Goal: Information Seeking & Learning: Learn about a topic

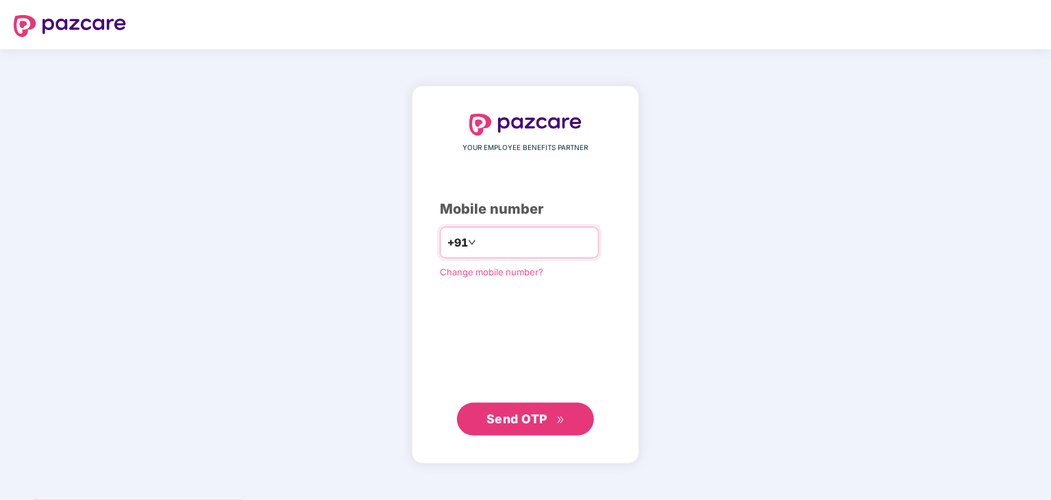
click at [508, 245] on input "number" at bounding box center [535, 243] width 112 height 22
type input "**********"
click at [513, 413] on span "Send OTP" at bounding box center [516, 418] width 61 height 14
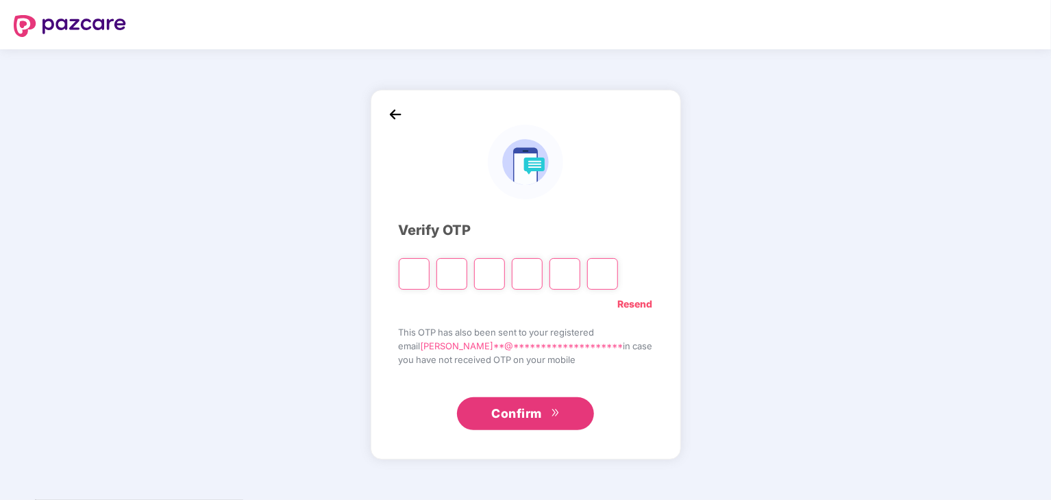
type input "*"
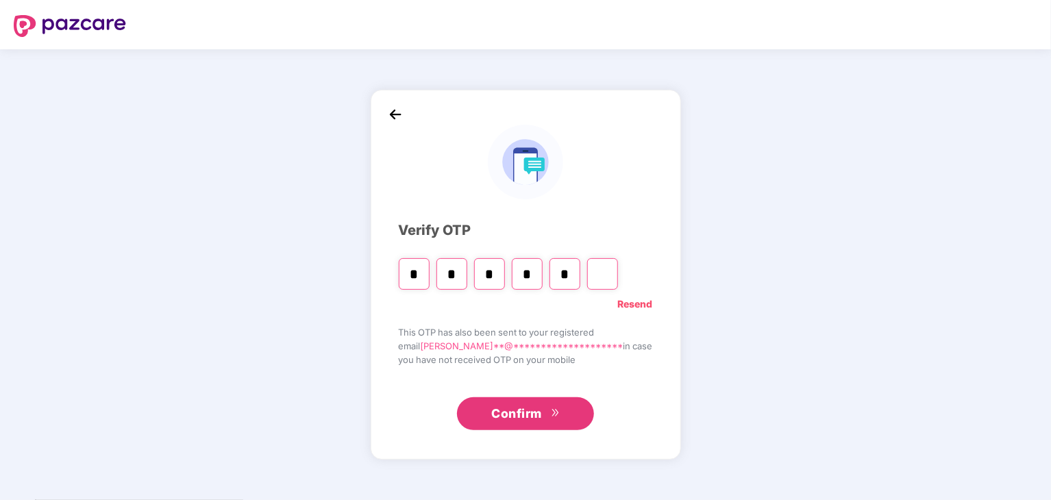
type input "*"
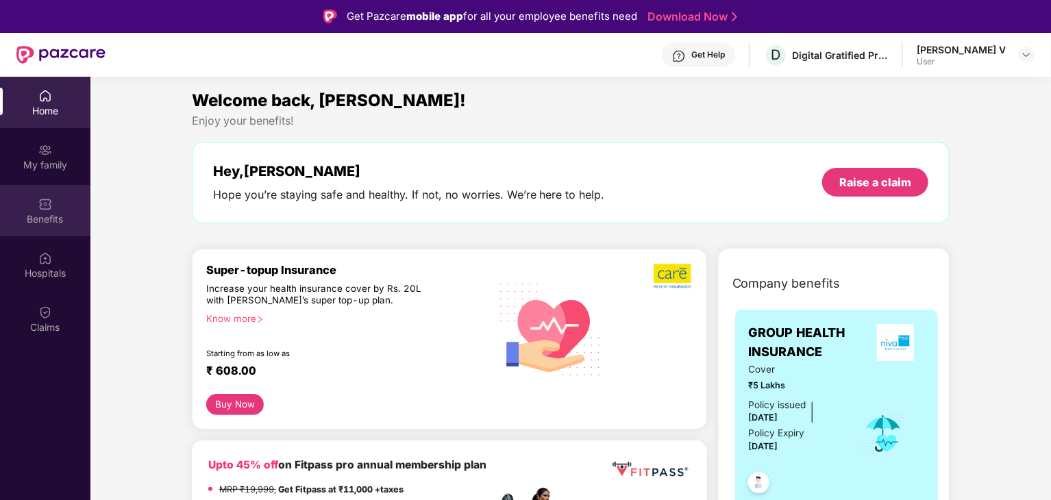
click at [41, 211] on div "Benefits" at bounding box center [45, 210] width 90 height 51
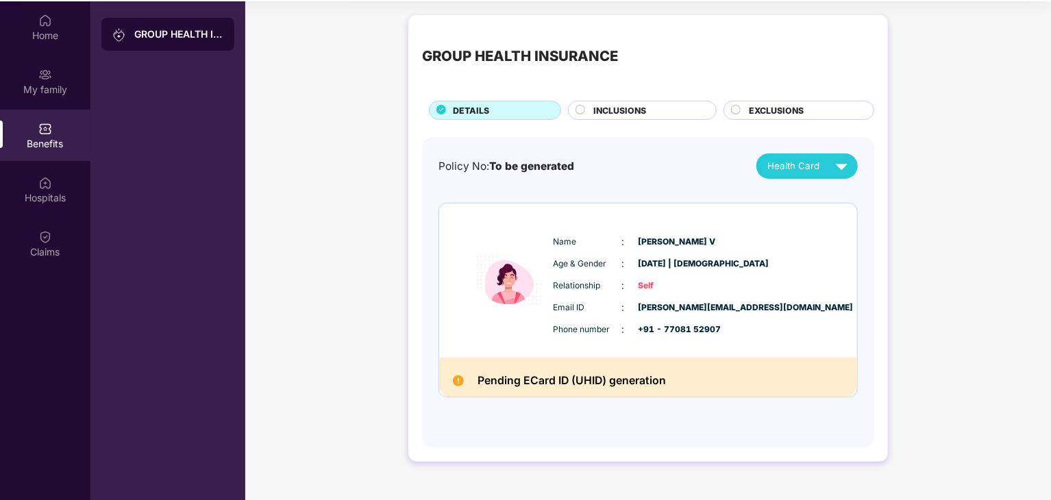
scroll to position [77, 0]
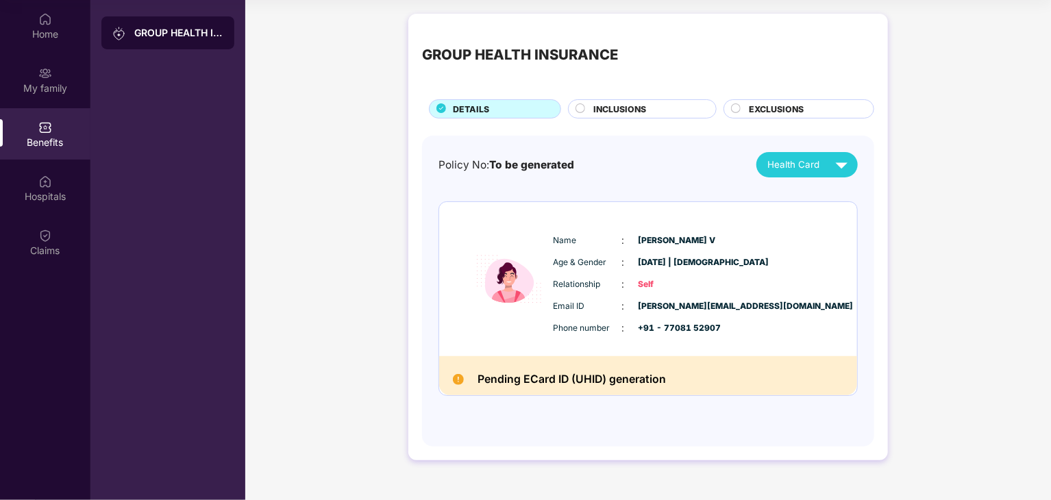
click at [842, 197] on div "Policy No: To be generated Health Card Name : [PERSON_NAME] Age & Gender : [DAT…" at bounding box center [647, 284] width 419 height 264
click at [840, 162] on img at bounding box center [842, 165] width 24 height 24
click at [853, 192] on img at bounding box center [858, 197] width 10 height 10
click at [641, 110] on span "INCLUSIONS" at bounding box center [619, 109] width 53 height 13
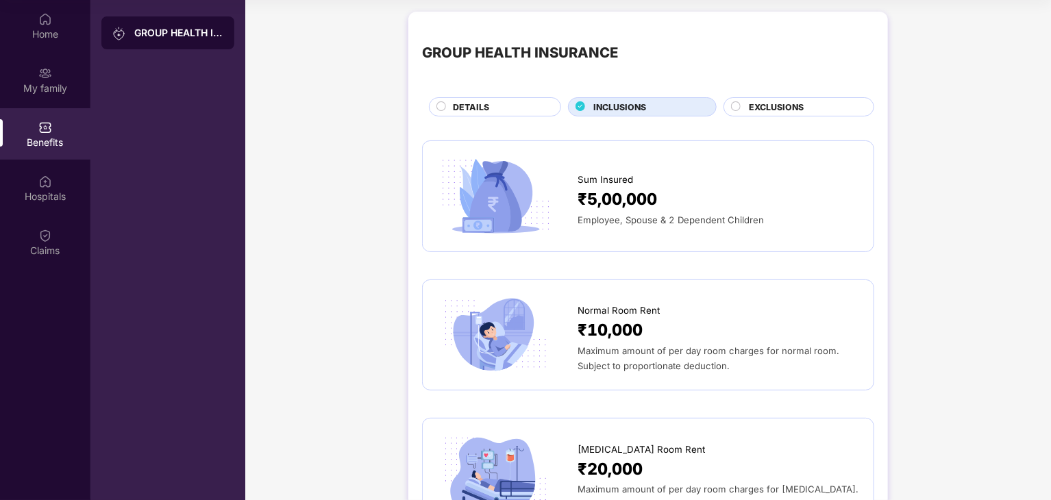
scroll to position [0, 0]
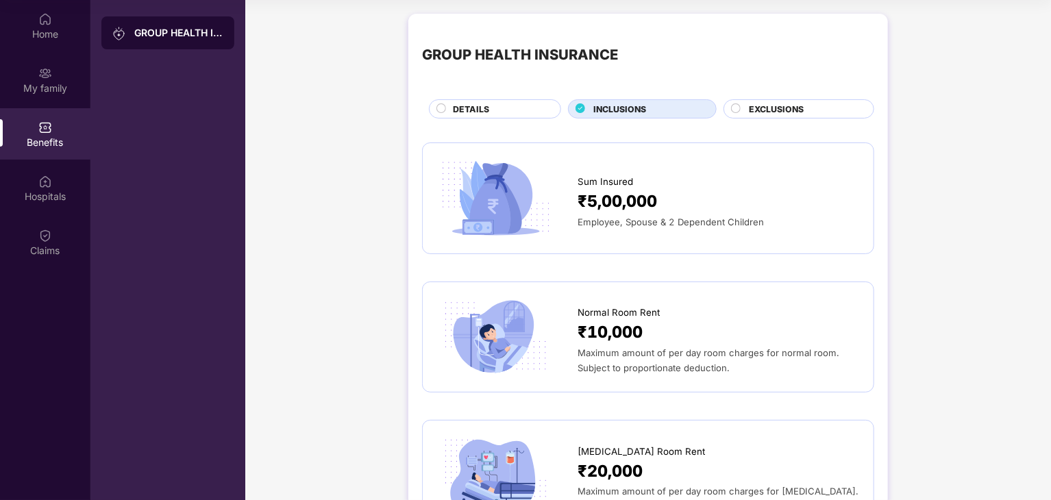
click at [603, 310] on span "Normal Room Rent" at bounding box center [618, 312] width 82 height 14
click at [619, 349] on span "Maximum amount of per day room charges for normal room. Subject to proportionat…" at bounding box center [708, 360] width 262 height 26
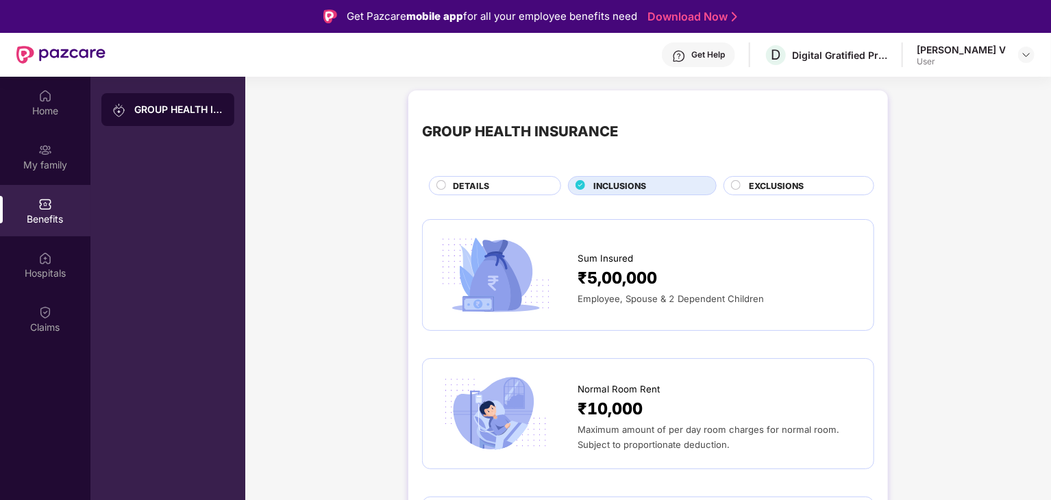
click at [604, 266] on span "₹5,00,000" at bounding box center [616, 278] width 79 height 25
click at [579, 379] on div "Normal Room Rent" at bounding box center [718, 385] width 282 height 21
click at [607, 434] on div "Maximum amount of per day room charges for normal room. Subject to proportionat…" at bounding box center [718, 437] width 282 height 30
click at [32, 265] on div "Hospitals" at bounding box center [45, 264] width 90 height 51
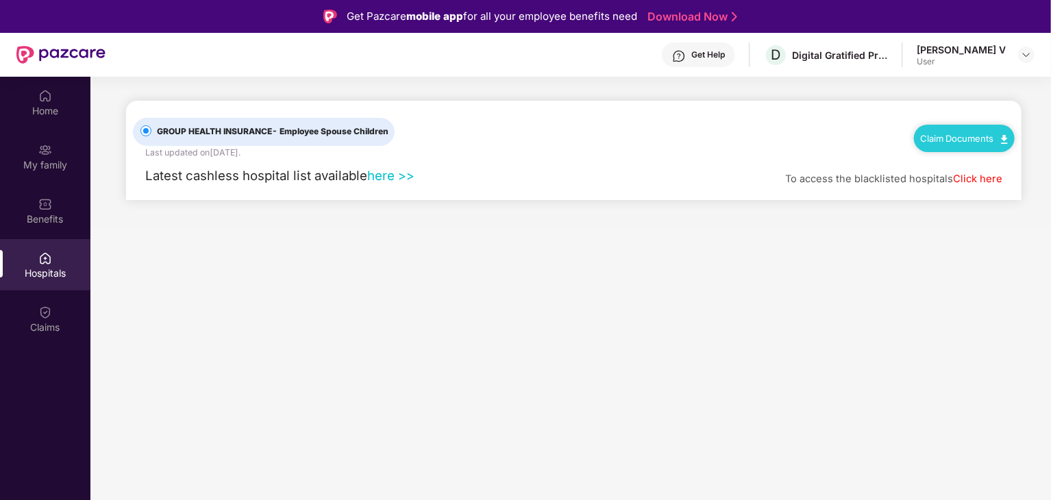
click at [971, 138] on link "Claim Documents" at bounding box center [964, 138] width 87 height 11
click at [945, 196] on link "Claim Process" at bounding box center [969, 189] width 89 height 29
click at [195, 302] on main "GROUP HEALTH INSURANCE - Employee Spouse Children Last updated on [DATE] . Clai…" at bounding box center [570, 327] width 960 height 500
click at [390, 256] on main "GROUP HEALTH INSURANCE - Employee Spouse Children Last updated on [DATE] . Clai…" at bounding box center [570, 327] width 960 height 500
click at [978, 51] on div "[PERSON_NAME] V" at bounding box center [960, 49] width 89 height 13
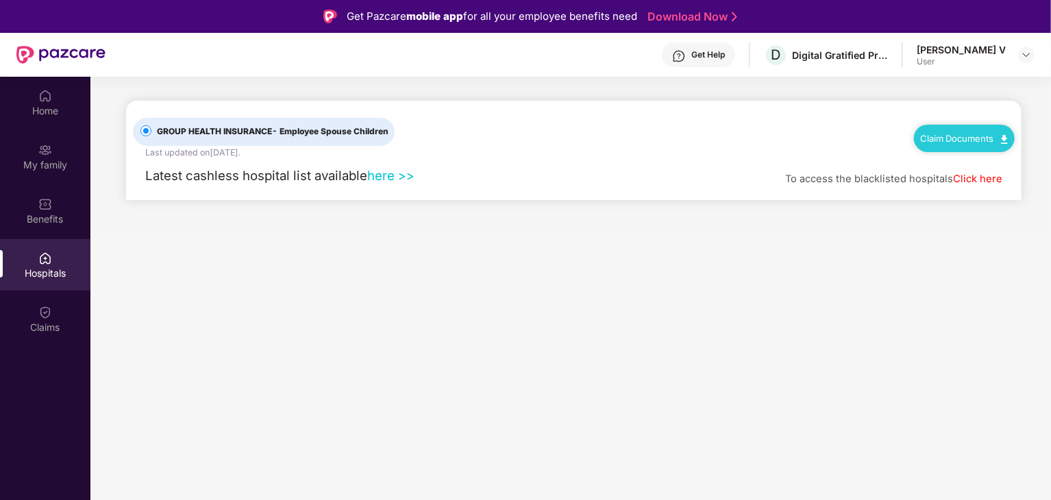
click at [1033, 60] on div at bounding box center [1026, 55] width 16 height 16
click at [1030, 54] on img at bounding box center [1026, 54] width 11 height 11
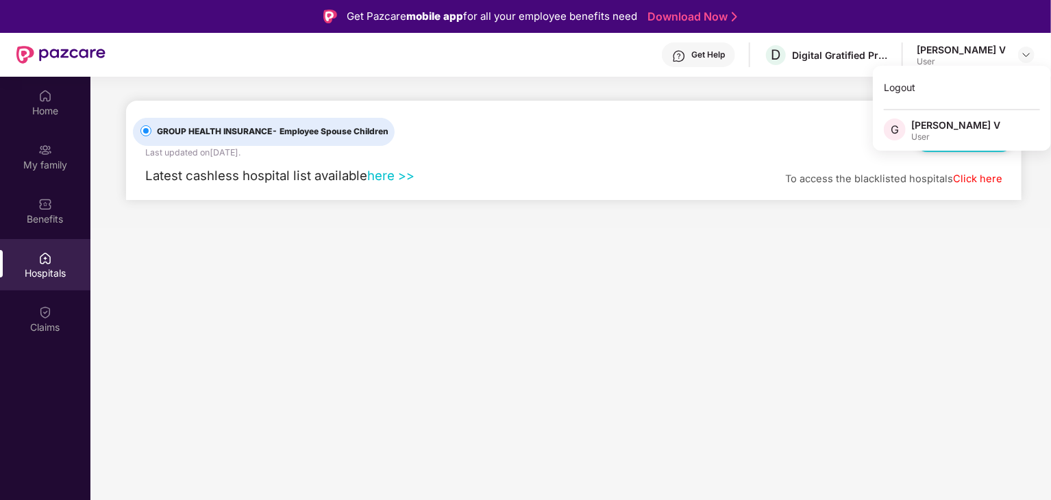
click at [825, 245] on main "GROUP HEALTH INSURANCE - Employee Spouse Children Last updated on [DATE] . Clai…" at bounding box center [570, 327] width 960 height 500
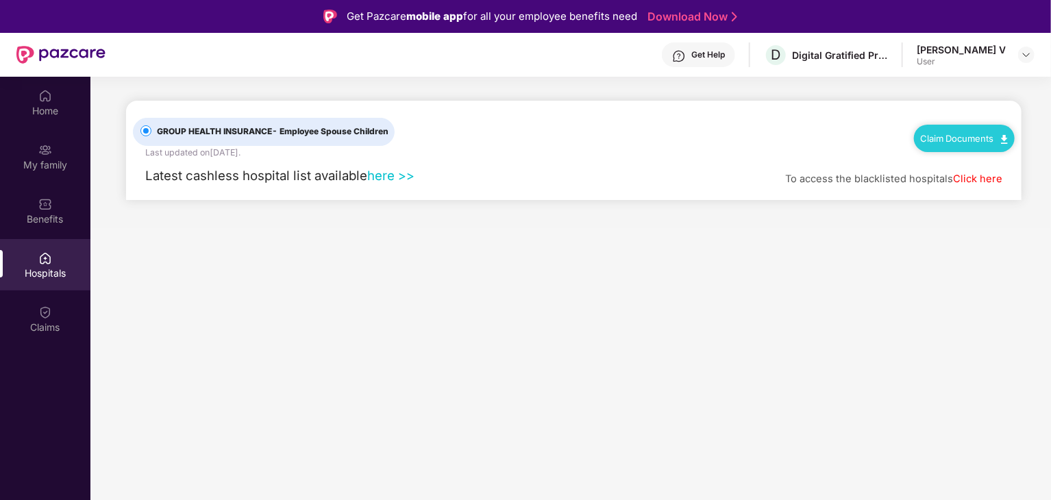
click at [504, 223] on main "GROUP HEALTH INSURANCE - Employee Spouse Children Last updated on [DATE] . Clai…" at bounding box center [570, 152] width 960 height 151
click at [390, 175] on link "here >>" at bounding box center [390, 175] width 47 height 15
click at [47, 102] on img at bounding box center [45, 96] width 14 height 14
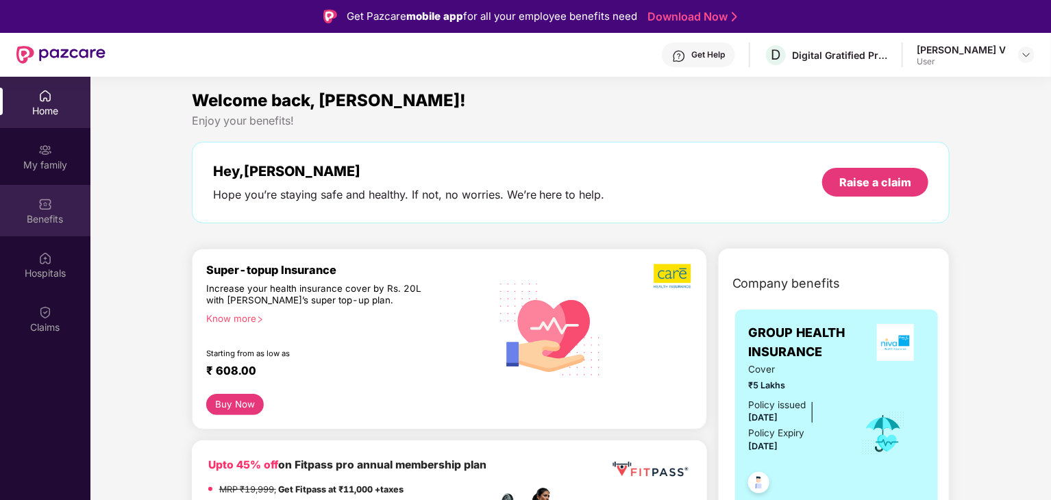
click at [57, 225] on div "Benefits" at bounding box center [45, 210] width 90 height 51
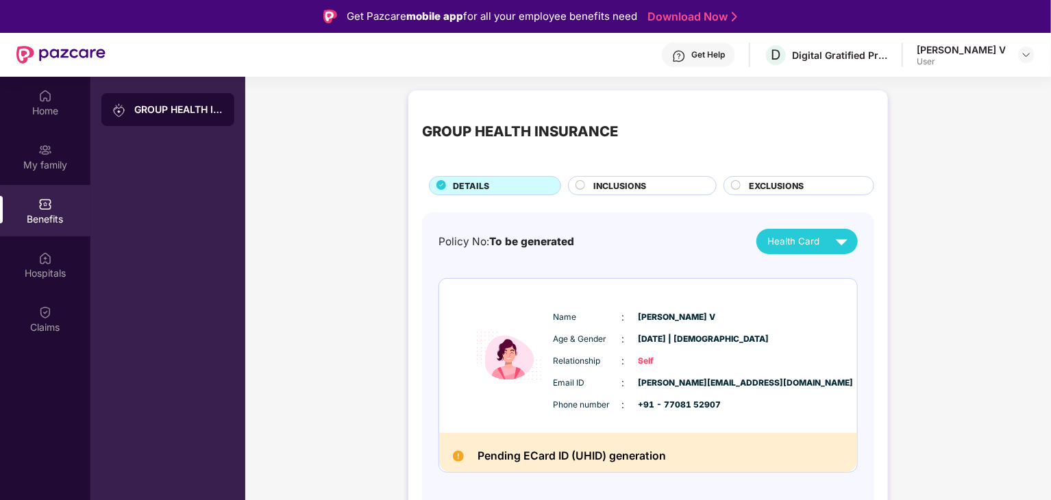
click at [57, 225] on div "Benefits" at bounding box center [45, 210] width 90 height 51
click at [608, 182] on span "INCLUSIONS" at bounding box center [619, 185] width 53 height 13
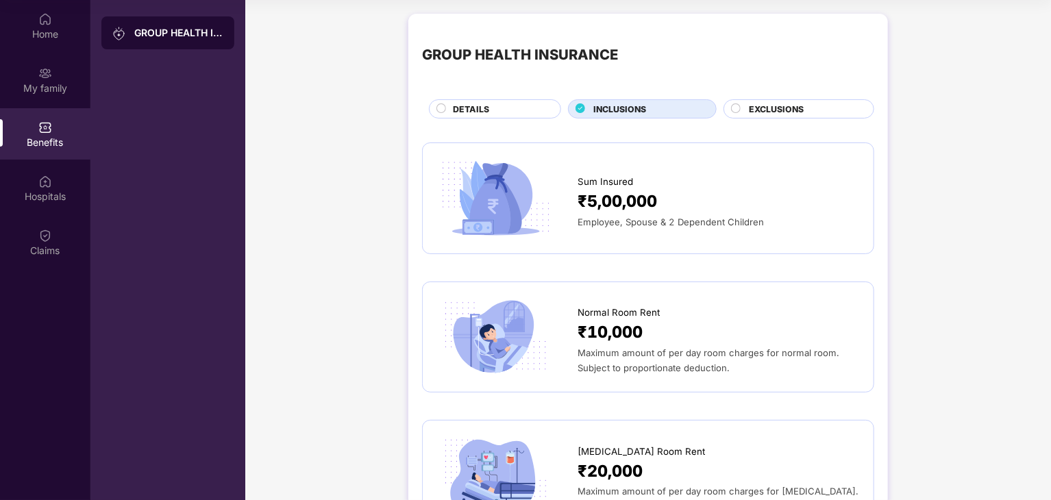
click at [762, 113] on span "EXCLUSIONS" at bounding box center [776, 109] width 55 height 13
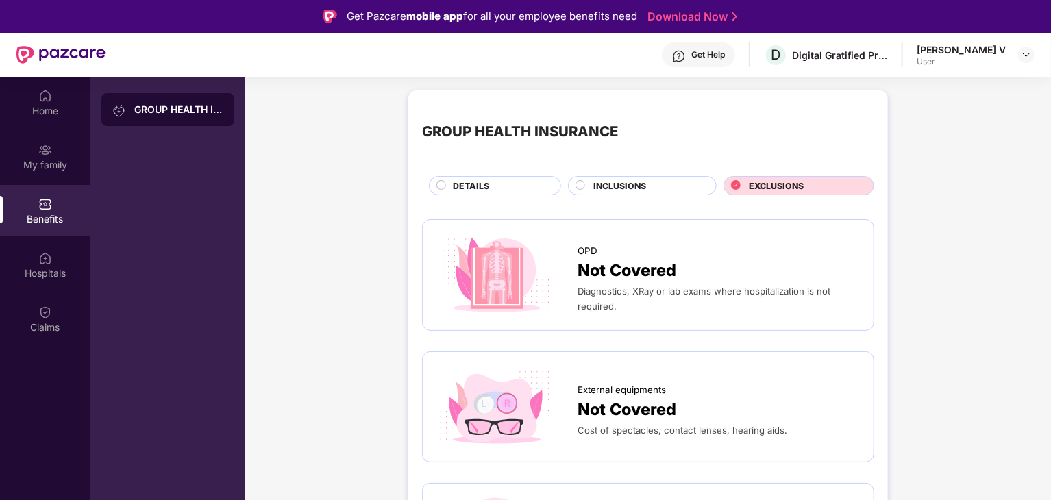
click at [652, 190] on div "INCLUSIONS" at bounding box center [647, 186] width 123 height 15
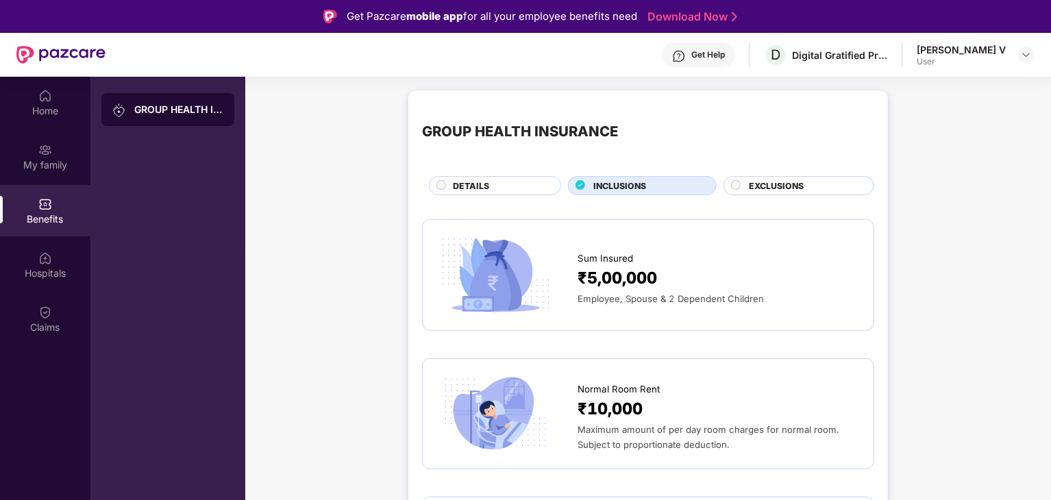
click at [205, 110] on div "GROUP HEALTH INSURANCE" at bounding box center [178, 110] width 89 height 14
click at [40, 261] on img at bounding box center [45, 258] width 14 height 14
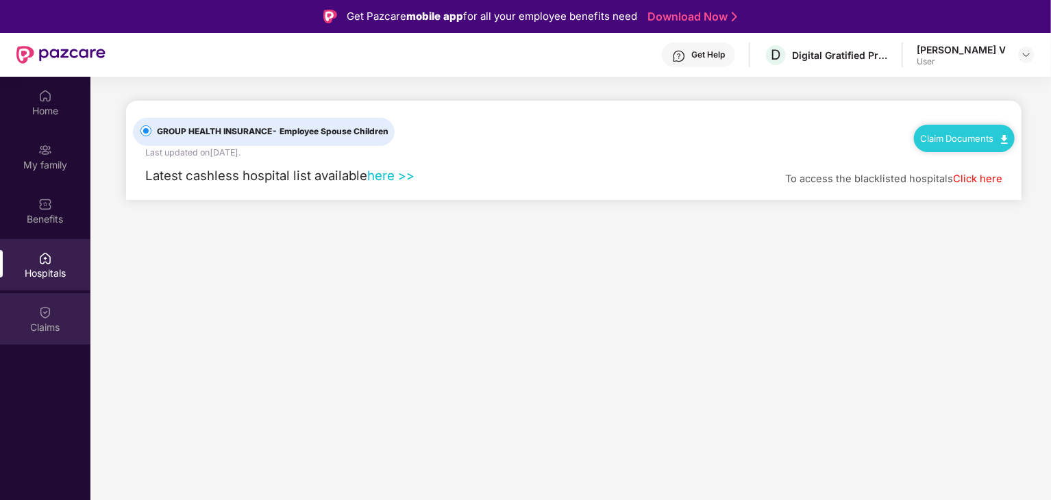
click at [49, 327] on div "Claims" at bounding box center [45, 328] width 90 height 14
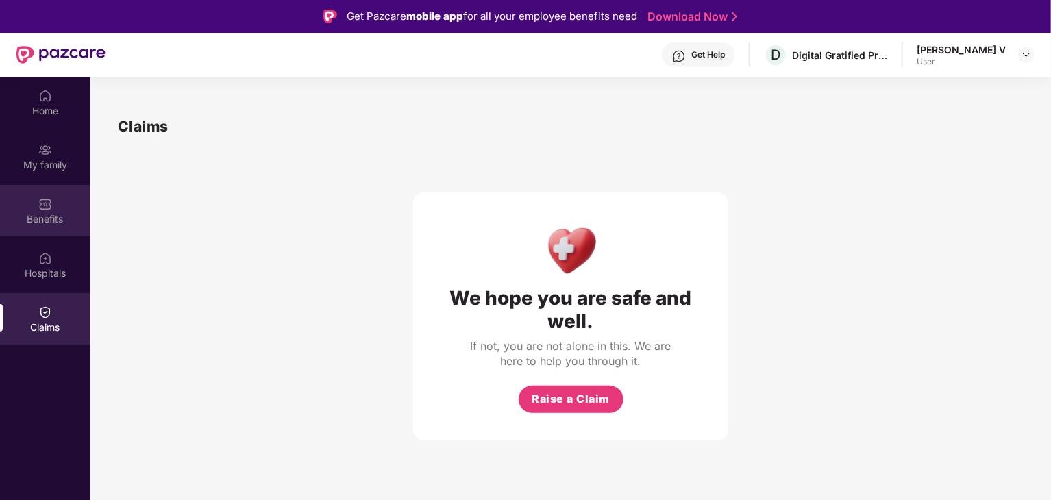
click at [48, 198] on img at bounding box center [45, 204] width 14 height 14
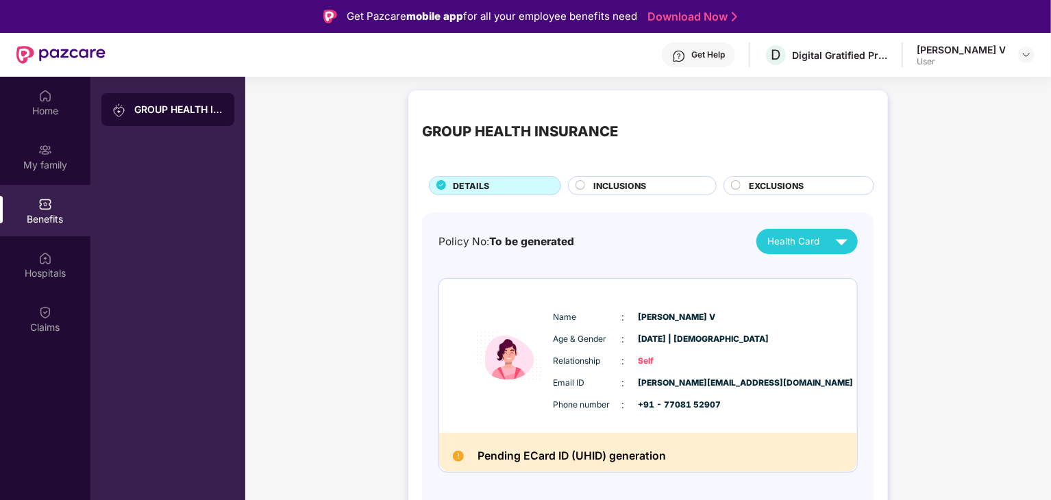
click at [614, 186] on span "INCLUSIONS" at bounding box center [619, 185] width 53 height 13
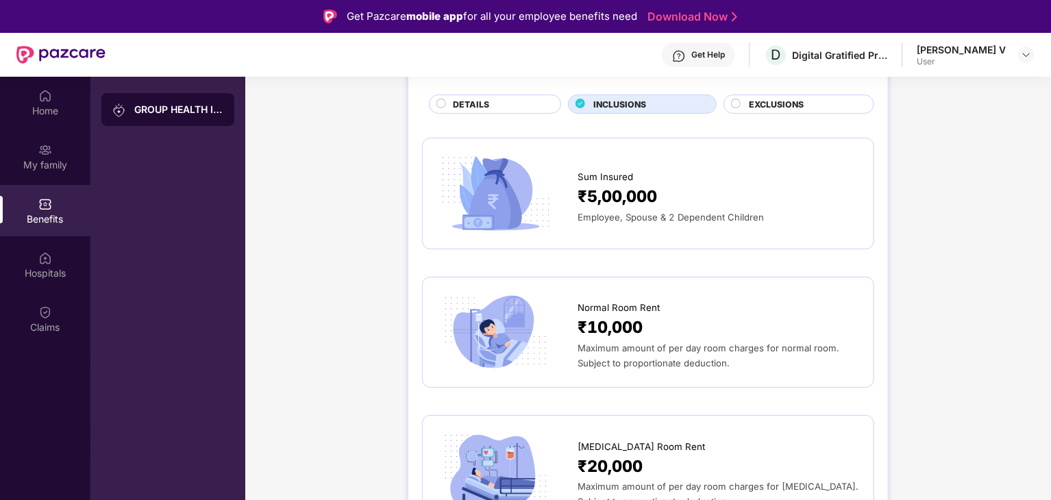
scroll to position [82, 0]
click at [638, 359] on span "Maximum amount of per day room charges for normal room. Subject to proportionat…" at bounding box center [708, 355] width 262 height 26
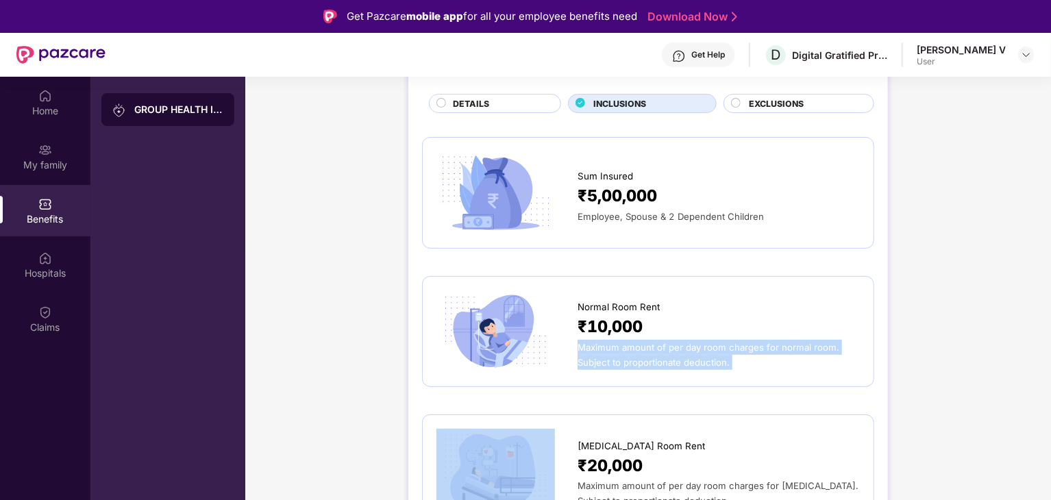
click at [638, 359] on span "Maximum amount of per day room charges for normal room. Subject to proportionat…" at bounding box center [708, 355] width 262 height 26
click at [822, 343] on span "Maximum amount of per day room charges for normal room. Subject to proportionat…" at bounding box center [708, 355] width 262 height 26
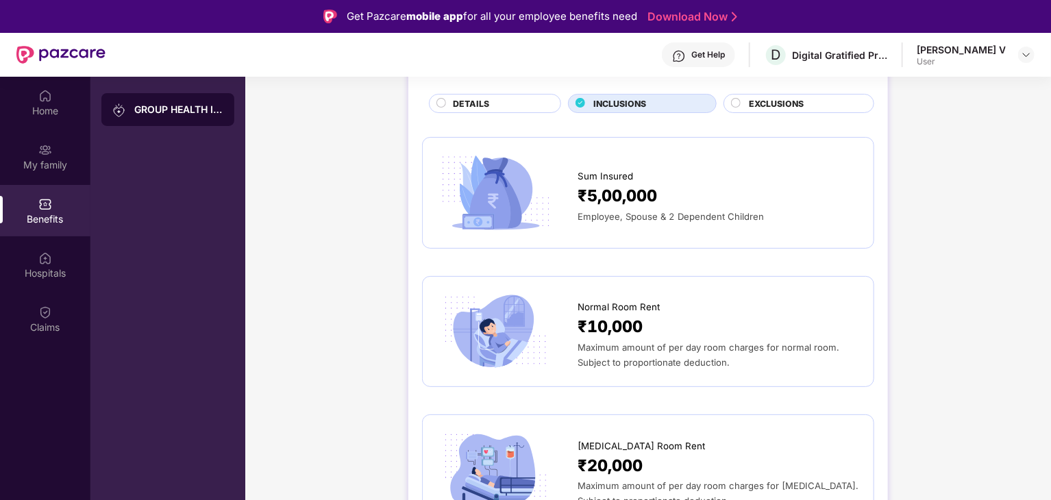
click at [584, 308] on span "Normal Room Rent" at bounding box center [618, 307] width 82 height 14
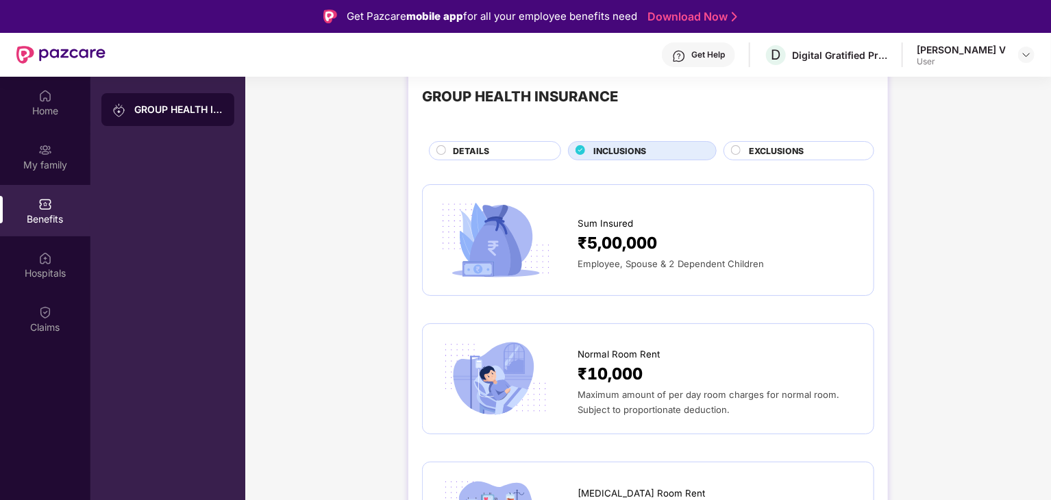
scroll to position [27, 0]
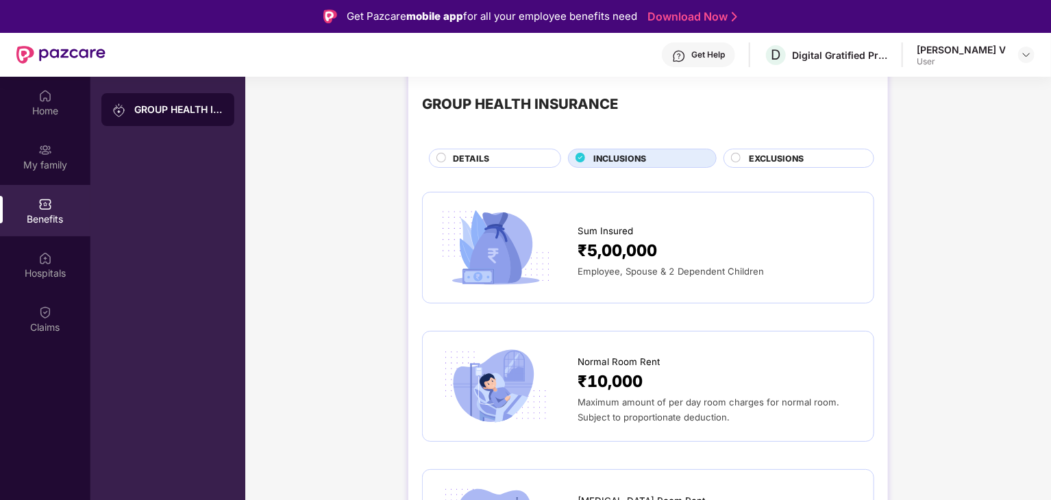
click at [635, 272] on span "Employee, Spouse & 2 Dependent Children" at bounding box center [670, 271] width 186 height 11
click at [612, 245] on span "₹5,00,000" at bounding box center [616, 250] width 79 height 25
click at [484, 159] on span "DETAILS" at bounding box center [471, 158] width 36 height 13
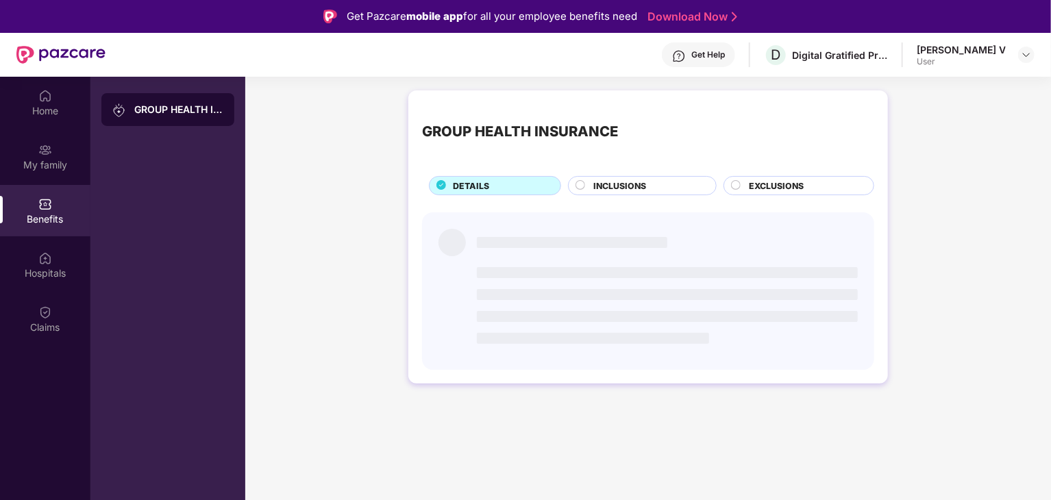
scroll to position [0, 0]
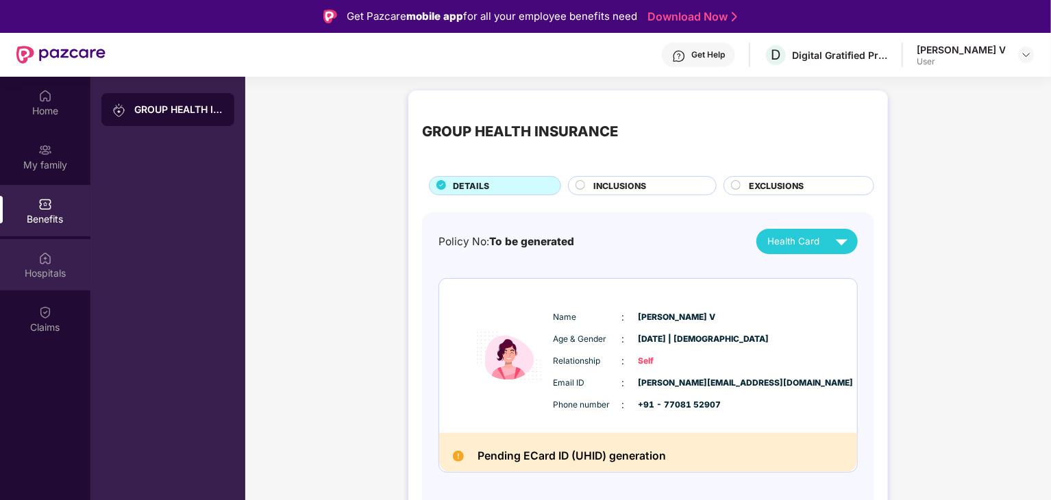
click at [47, 252] on img at bounding box center [45, 258] width 14 height 14
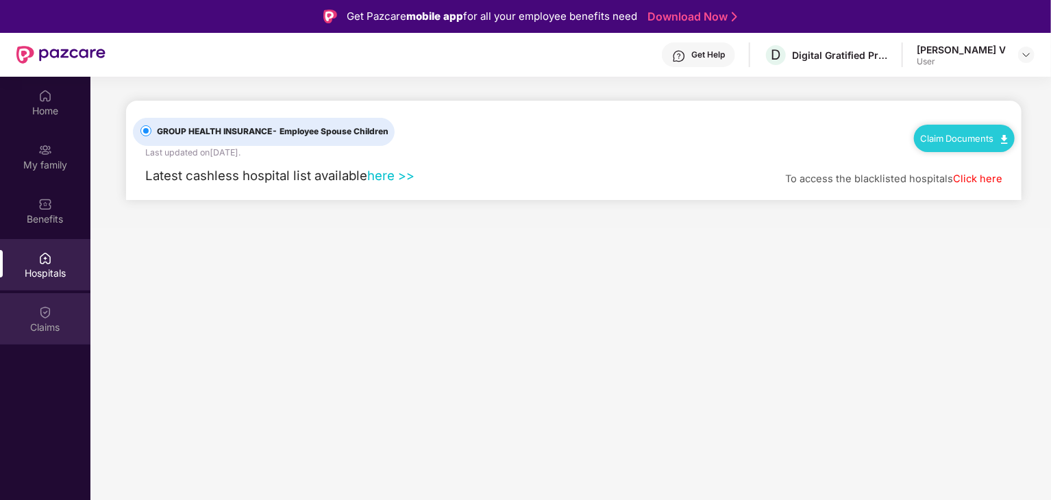
click at [60, 316] on div "Claims" at bounding box center [45, 318] width 90 height 51
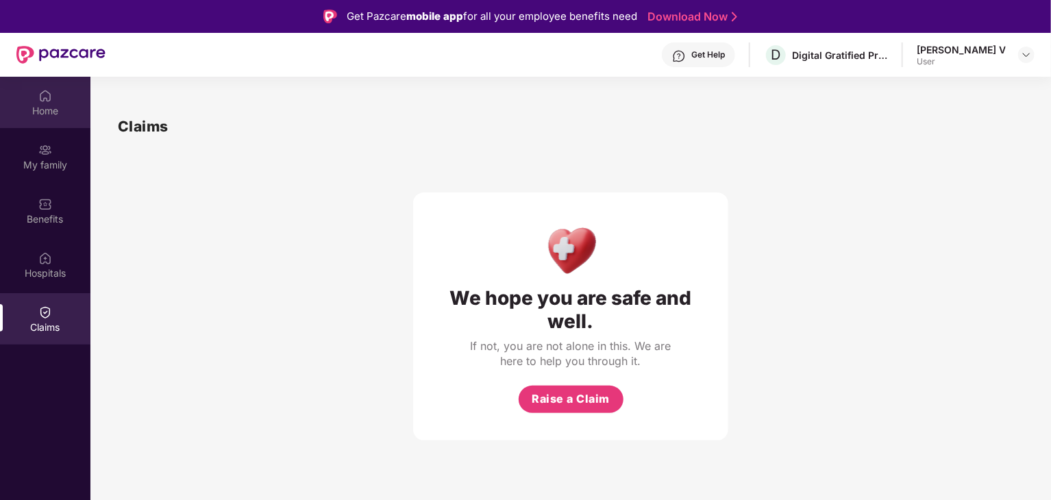
click at [32, 115] on div "Home" at bounding box center [45, 111] width 90 height 14
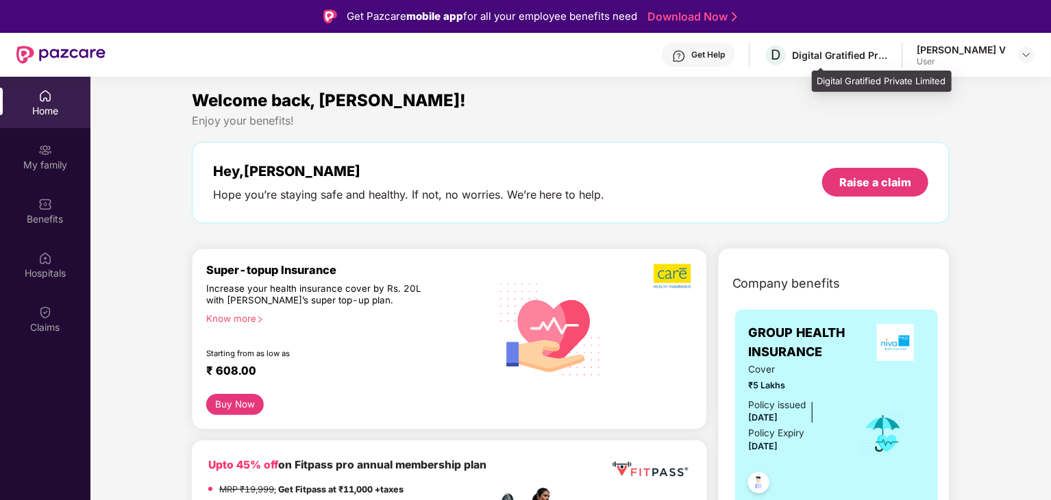
click at [888, 55] on div "Digital Gratified Private Limited" at bounding box center [840, 55] width 96 height 13
click at [846, 62] on div "D Digital Gratified Private Limited" at bounding box center [826, 55] width 124 height 24
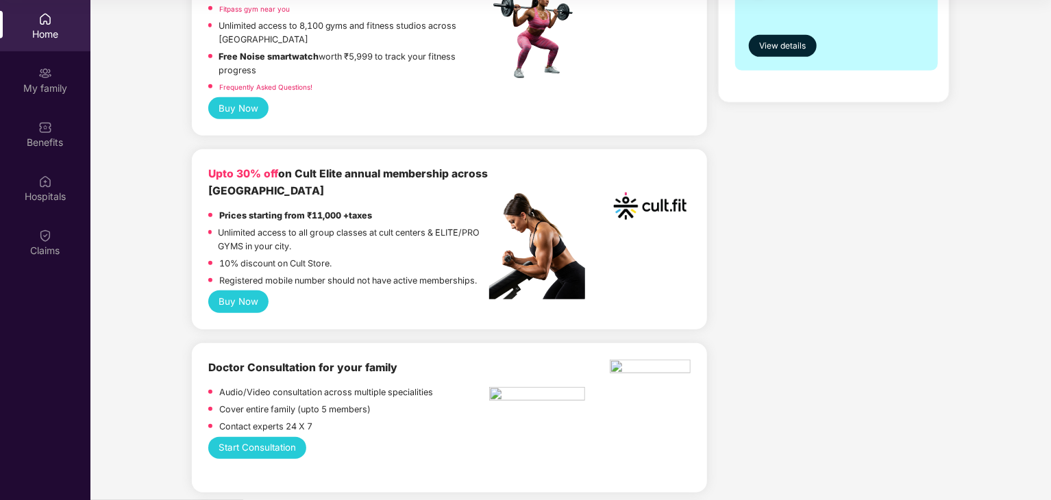
scroll to position [437, 0]
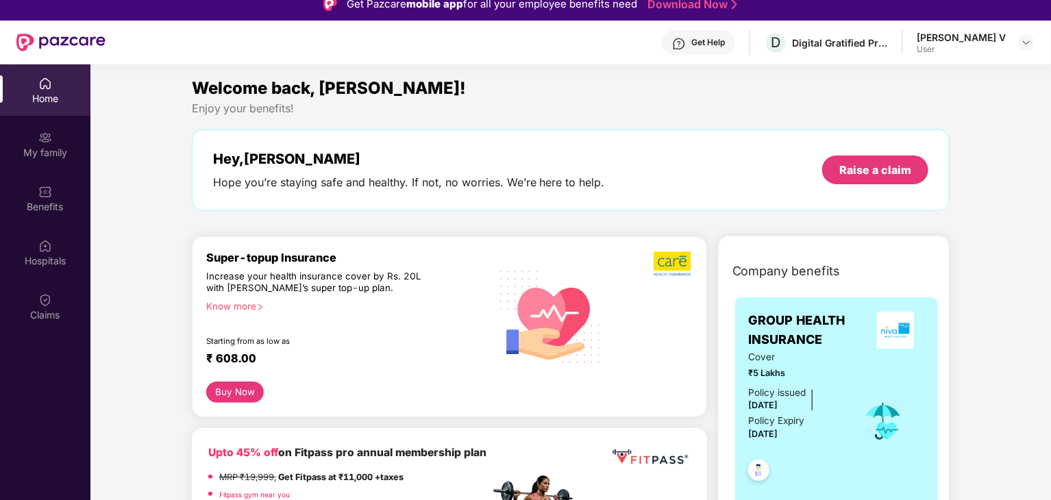
scroll to position [0, 0]
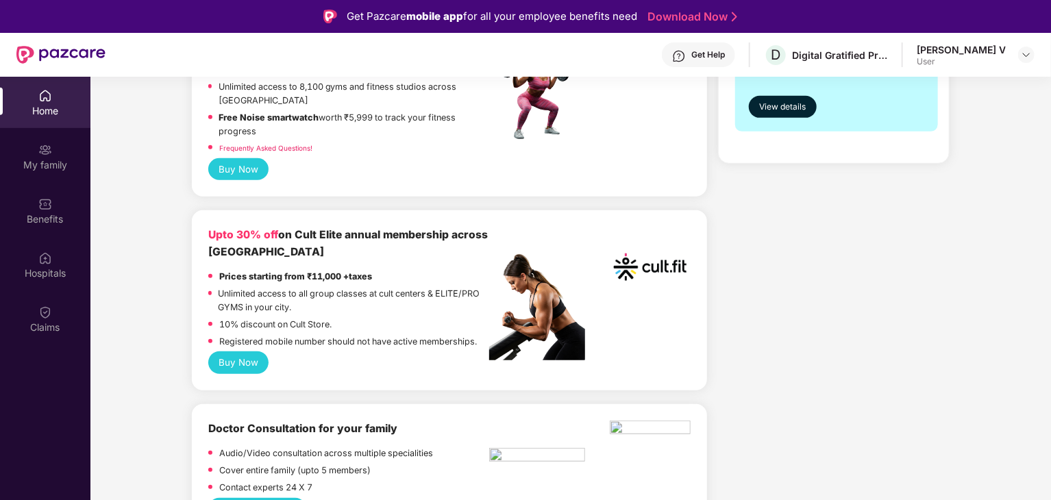
scroll to position [874, 0]
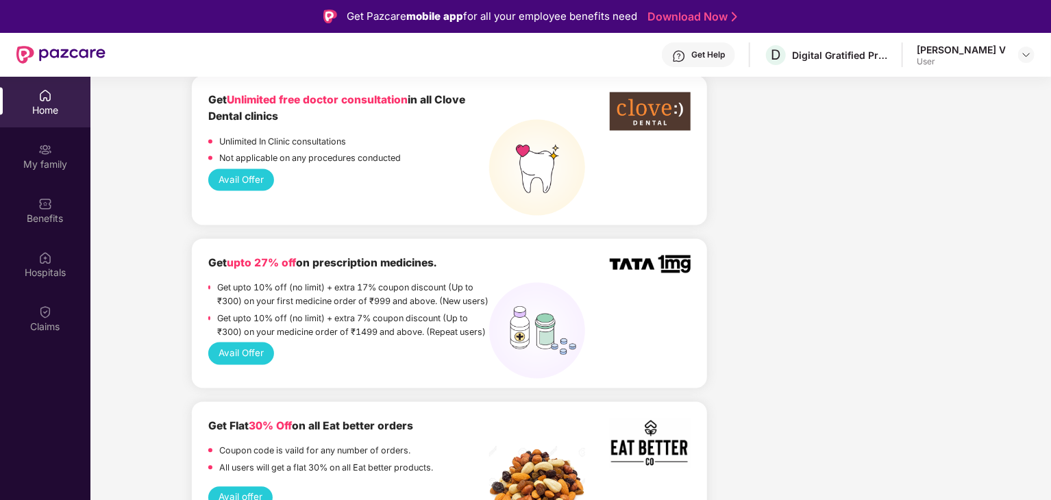
drag, startPoint x: 1048, startPoint y: 353, endPoint x: 1051, endPoint y: 173, distance: 179.5
click at [1050, 173] on html "Get Pazcare mobile app for all your employee benefits need Download Now Get Hel…" at bounding box center [525, 250] width 1051 height 500
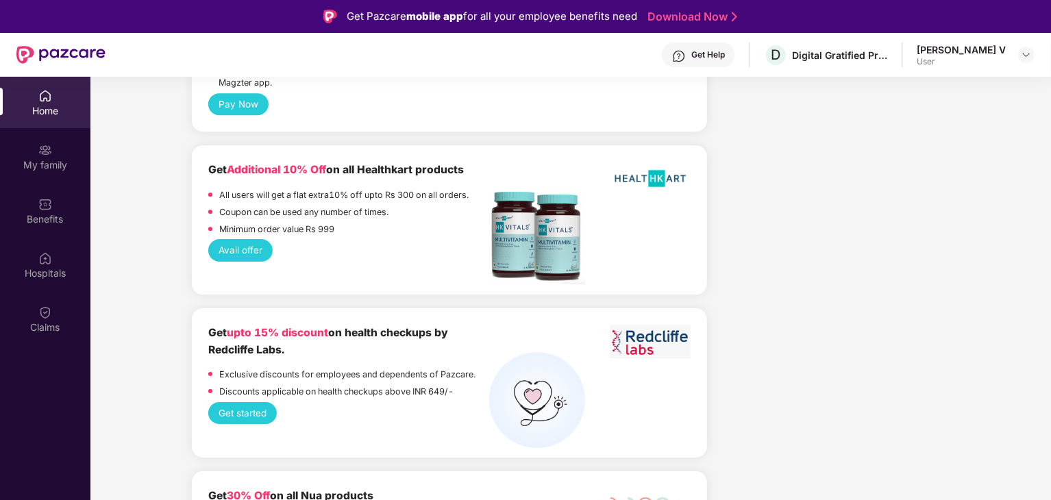
scroll to position [2186, 0]
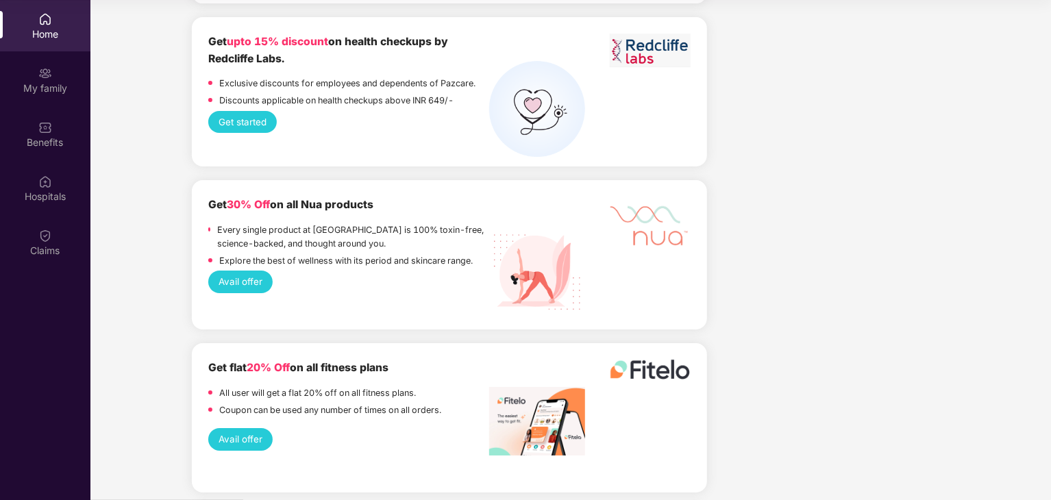
scroll to position [2349, 0]
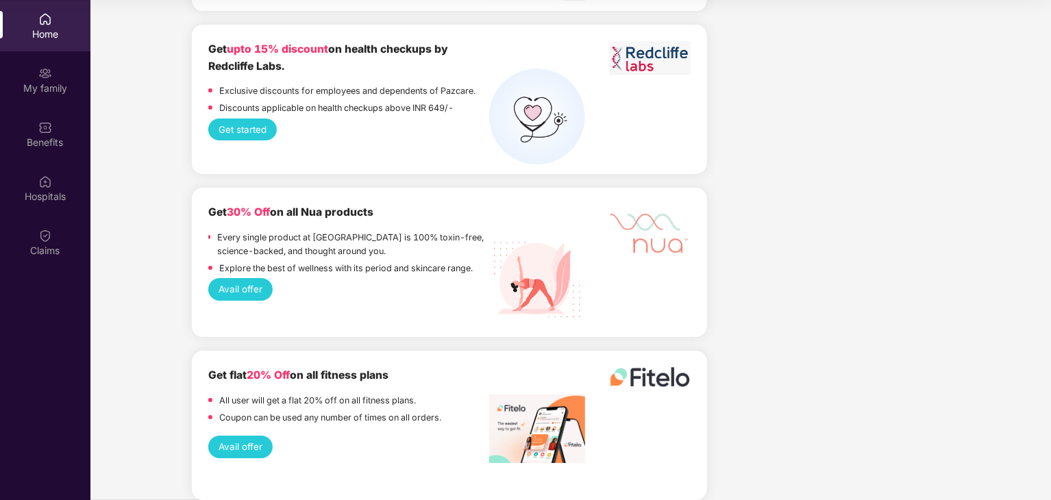
click at [255, 278] on button "Avail offer" at bounding box center [240, 289] width 65 height 22
